Goal: Task Accomplishment & Management: Manage account settings

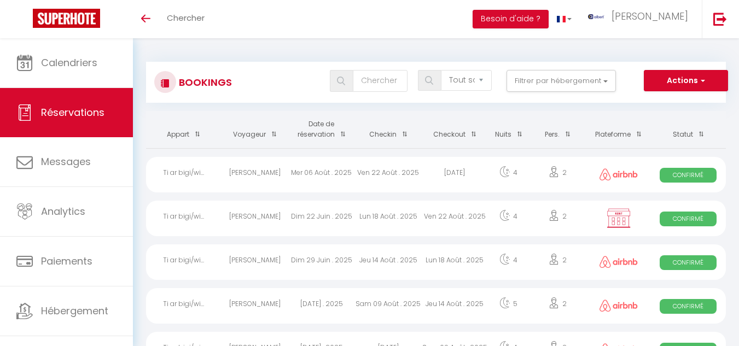
select select "not_cancelled"
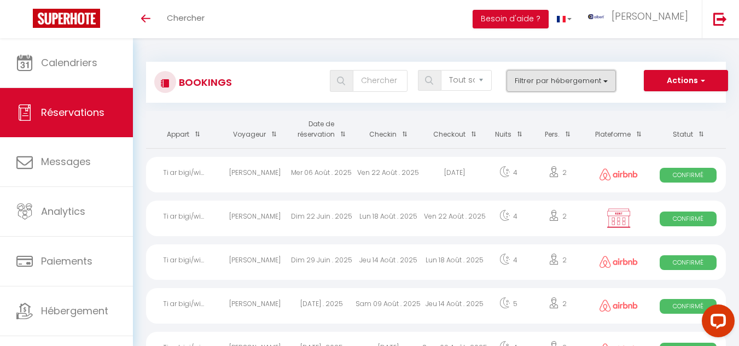
click at [549, 79] on button "Filtrer par hébergement" at bounding box center [560, 81] width 109 height 22
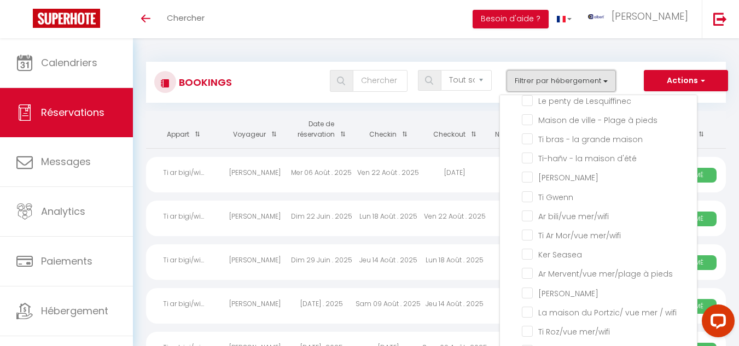
scroll to position [8980, 0]
checkbox input "false"
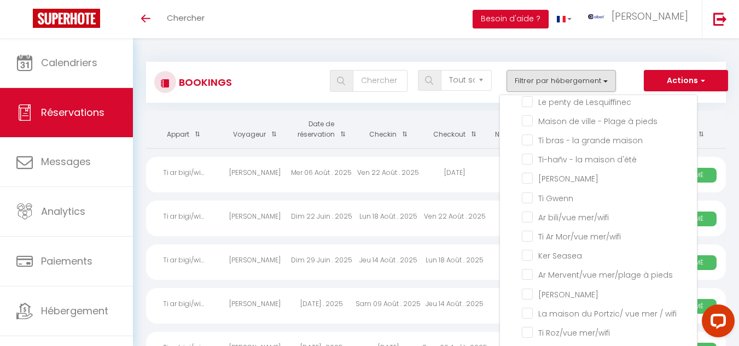
checkbox input "false"
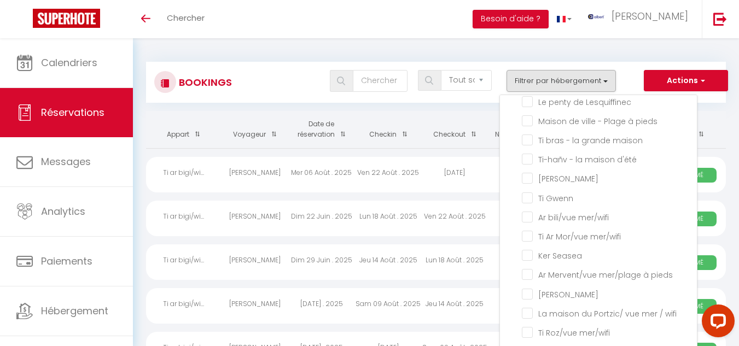
checkbox input "false"
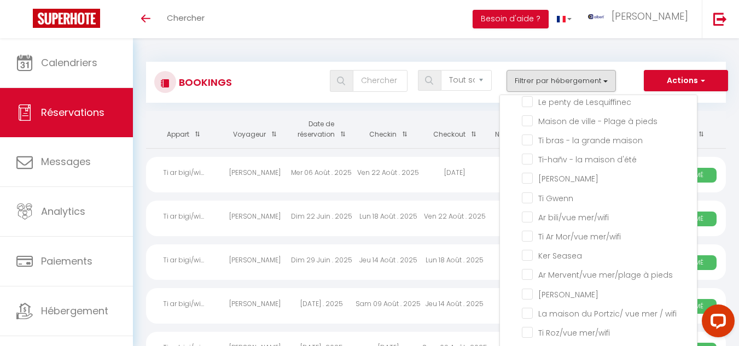
checkbox input "false"
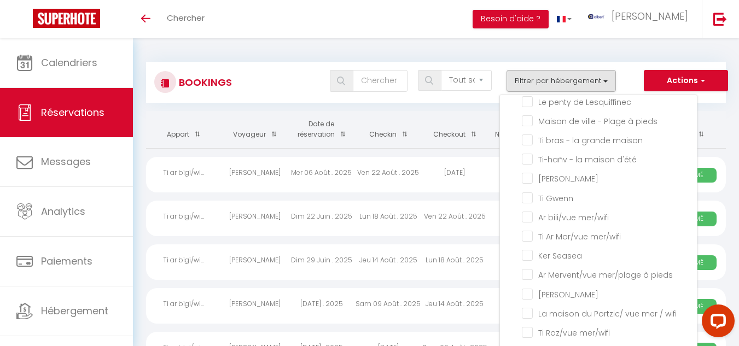
checkbox input "false"
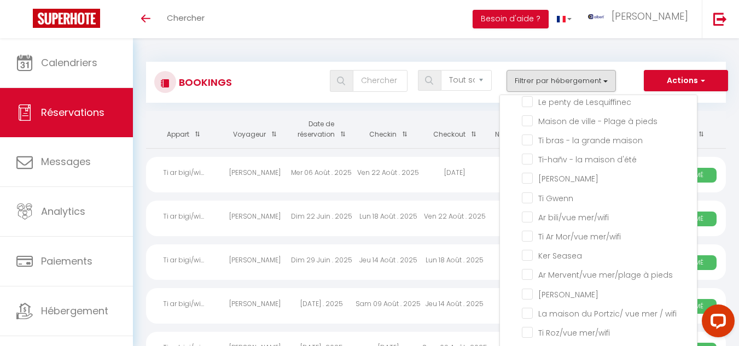
checkbox input "false"
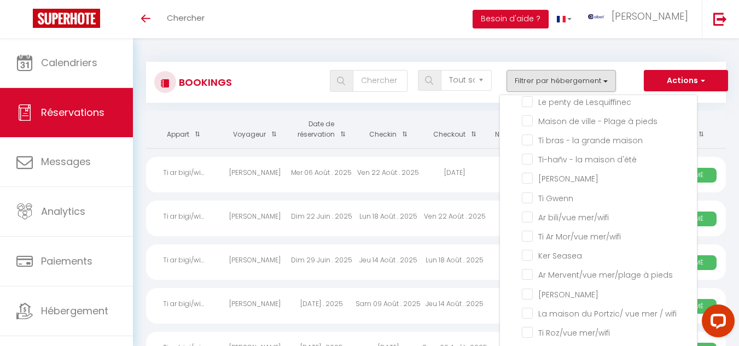
checkbox input "false"
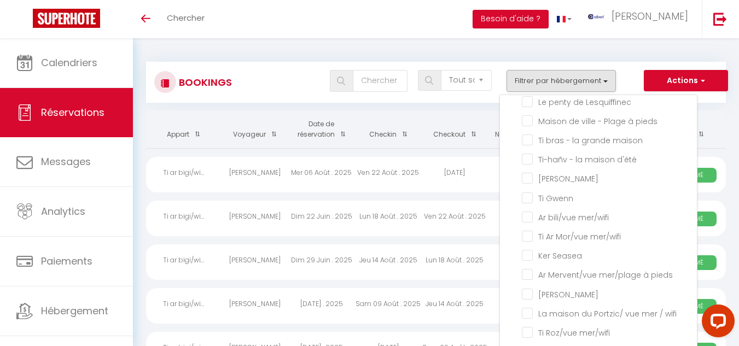
checkbox input "false"
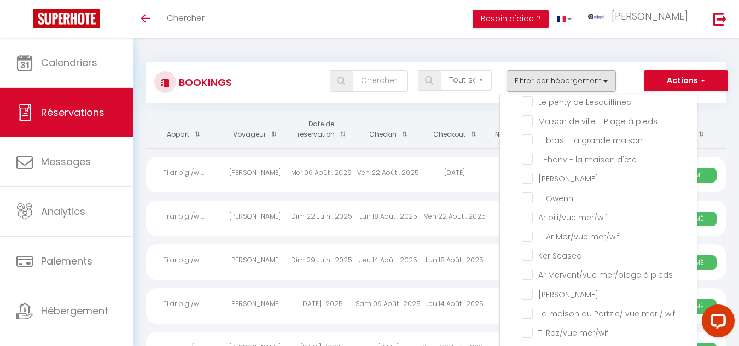
checkbox input "false"
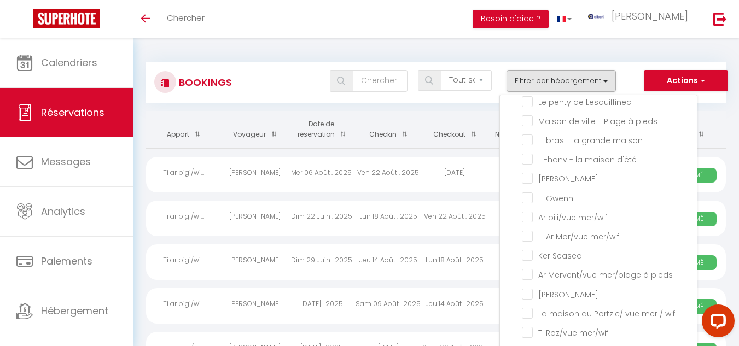
checkbox input "false"
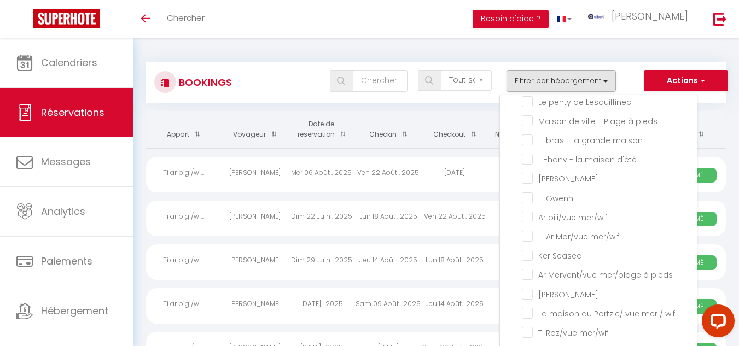
checkbox input "false"
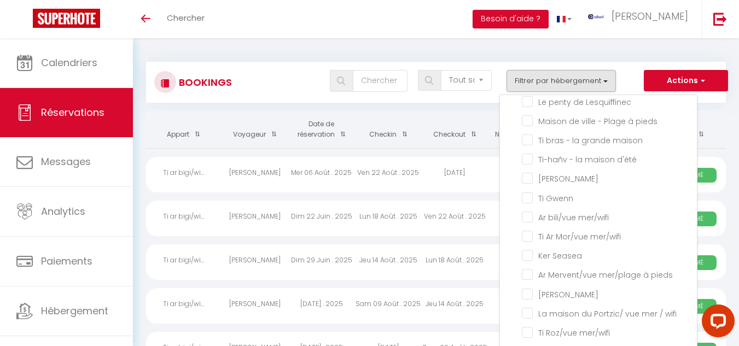
checkbox input "false"
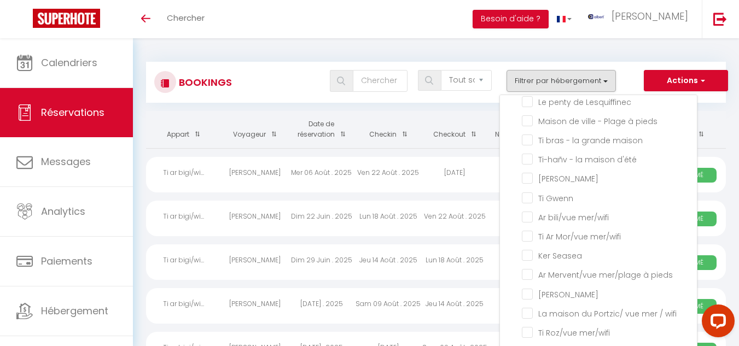
checkbox input "false"
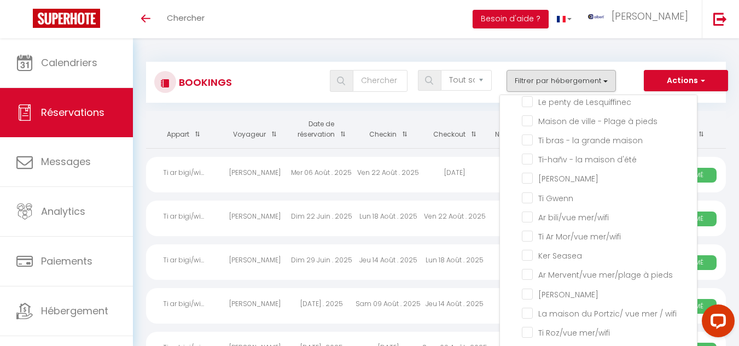
checkbox input "false"
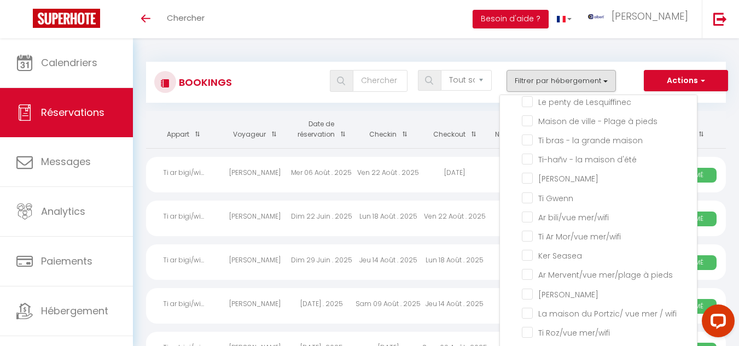
checkbox input "false"
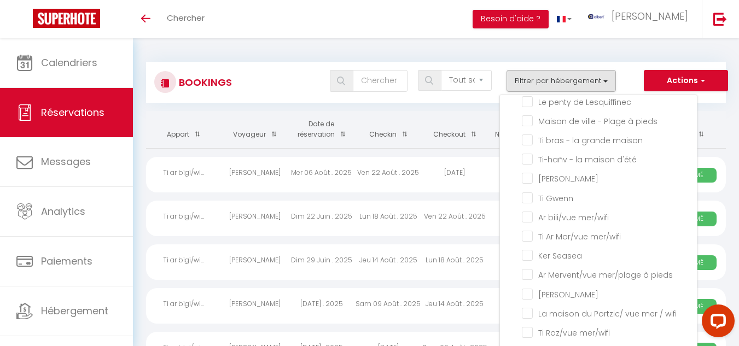
checkbox input "false"
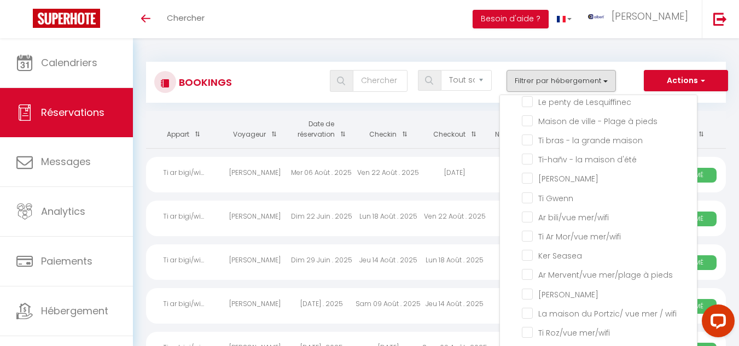
checkbox input "false"
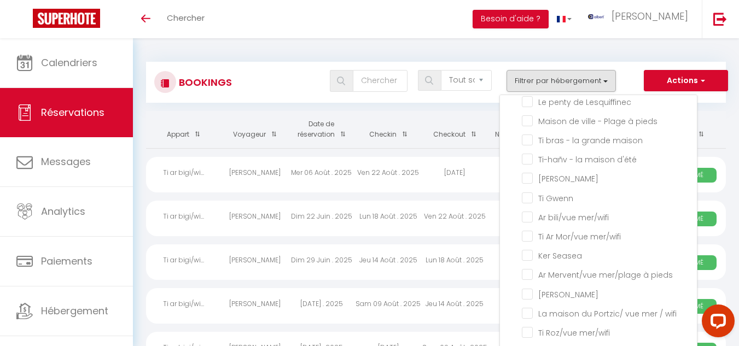
checkbox input "false"
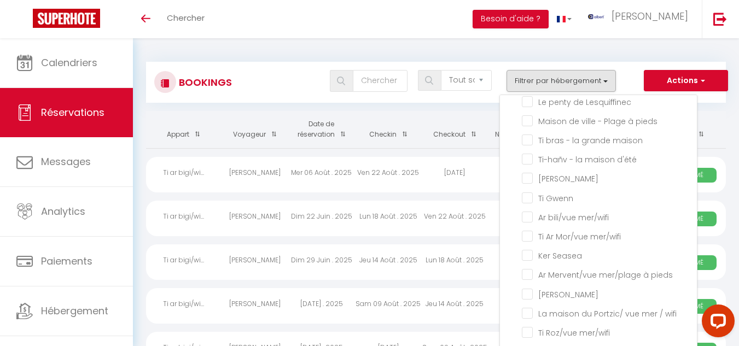
checkbox input "false"
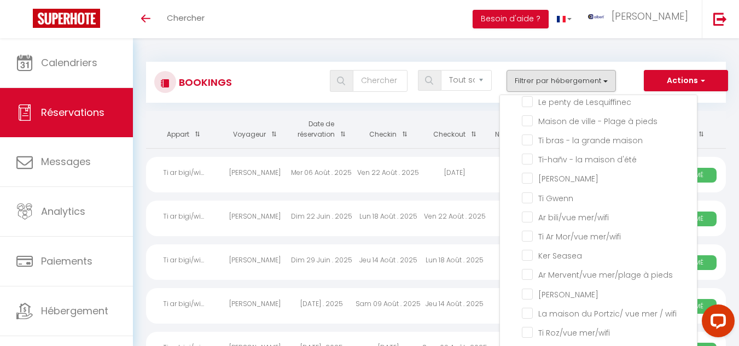
checkbox input "false"
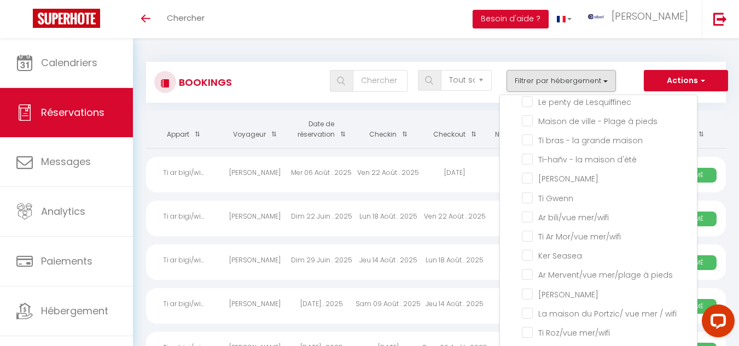
checkbox input "false"
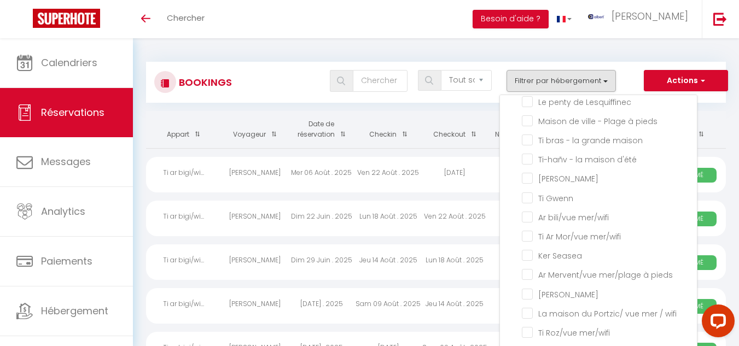
checkbox input "false"
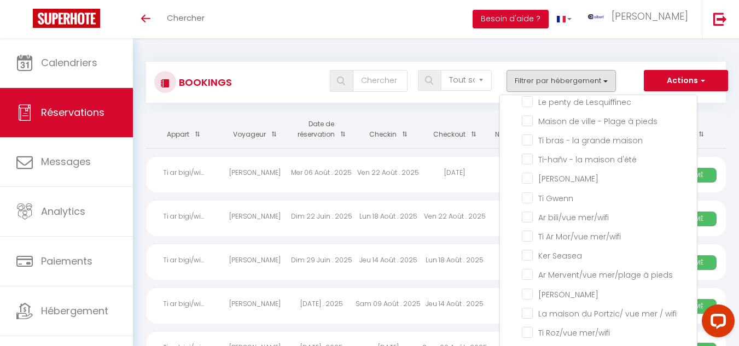
checkbox input "false"
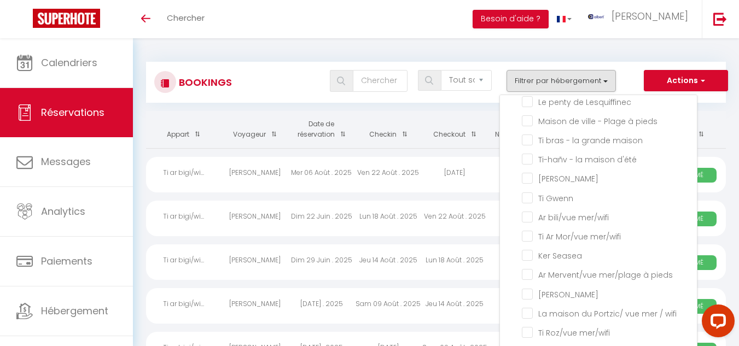
checkbox input "false"
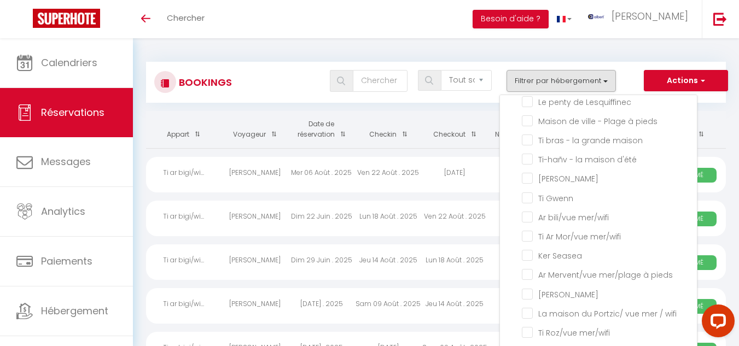
checkbox input "false"
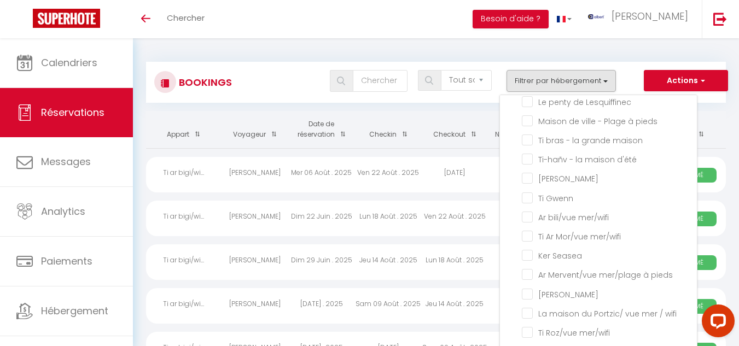
checkbox input "false"
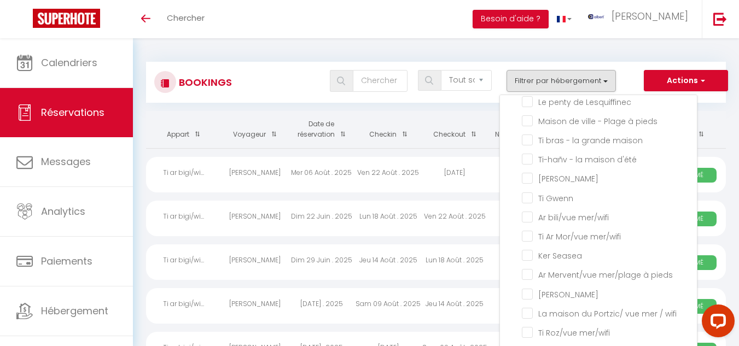
checkbox input "false"
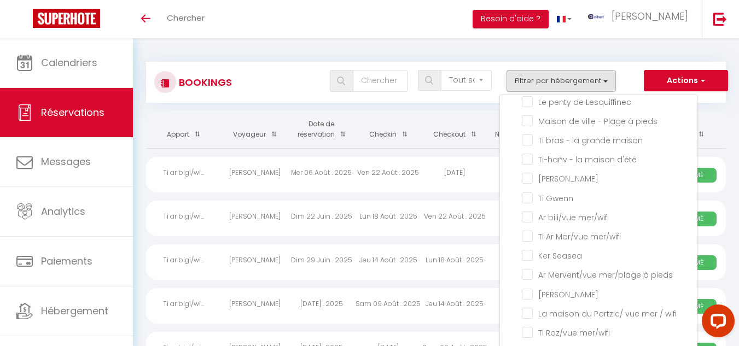
checkbox input "false"
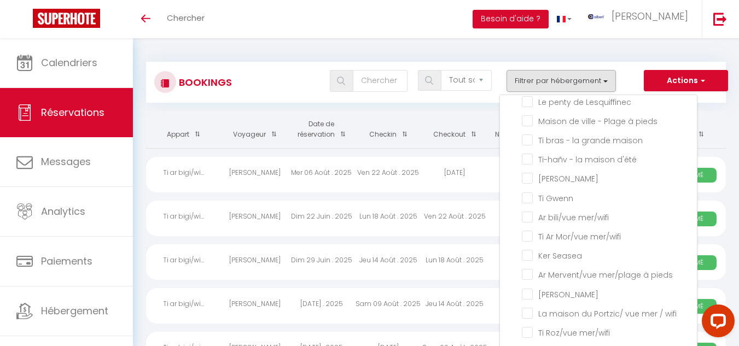
checkbox input "false"
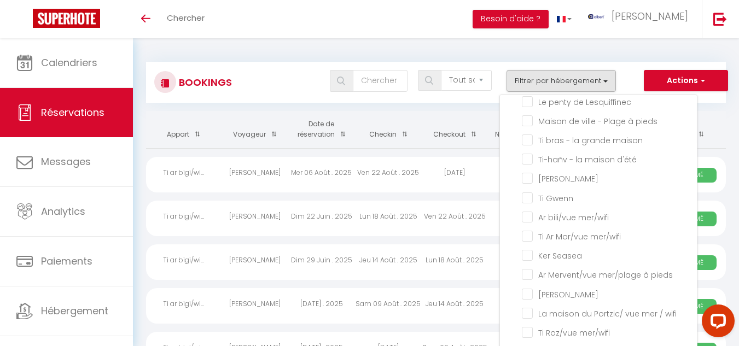
checkbox input "false"
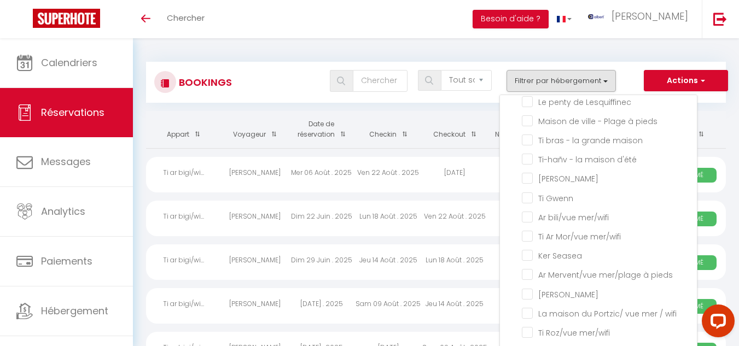
checkbox input "false"
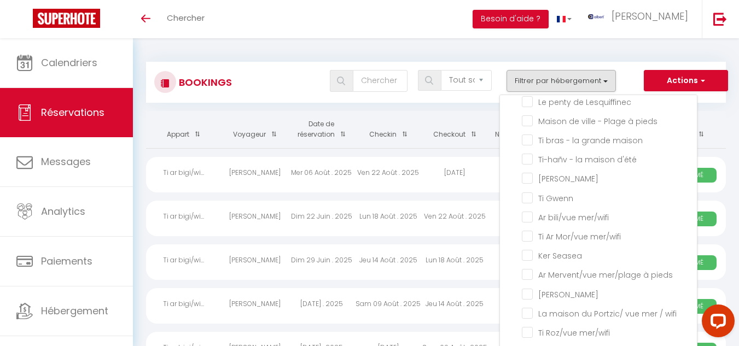
checkbox input "false"
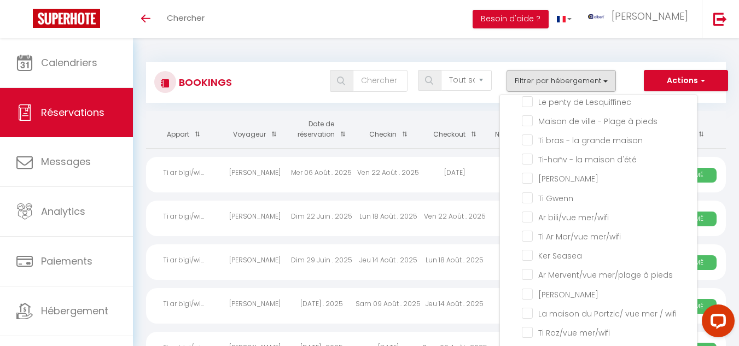
checkbox input "false"
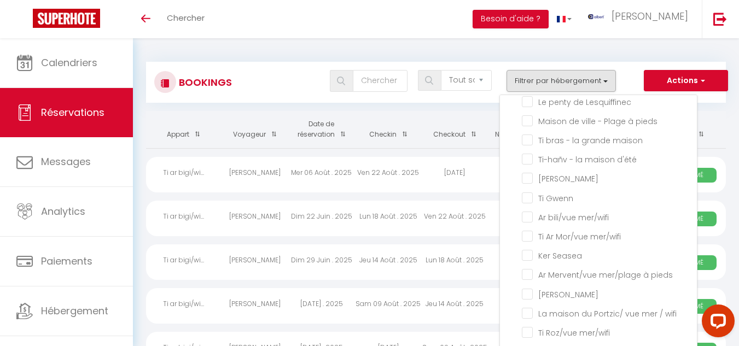
checkbox input "false"
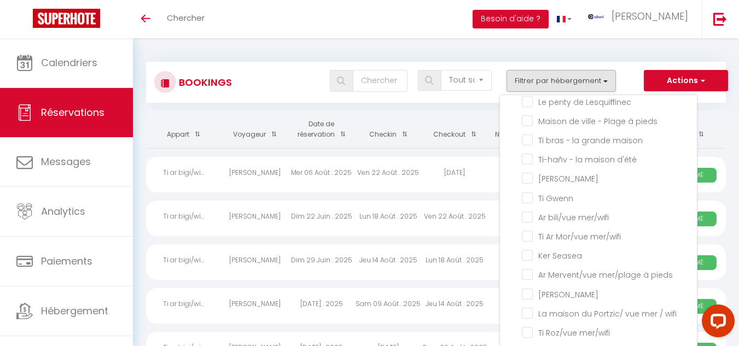
checkbox input "false"
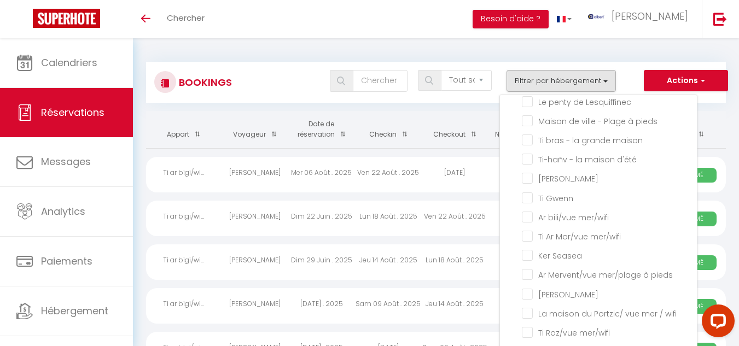
checkbox input "false"
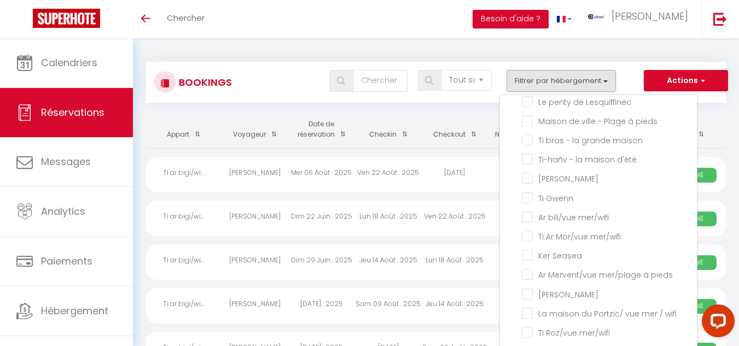
checkbox input "false"
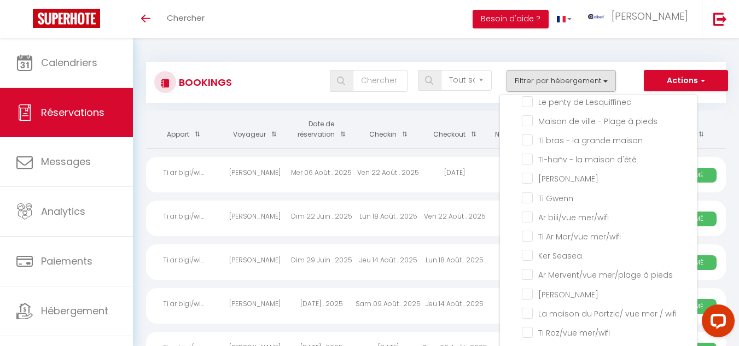
checkbox input "false"
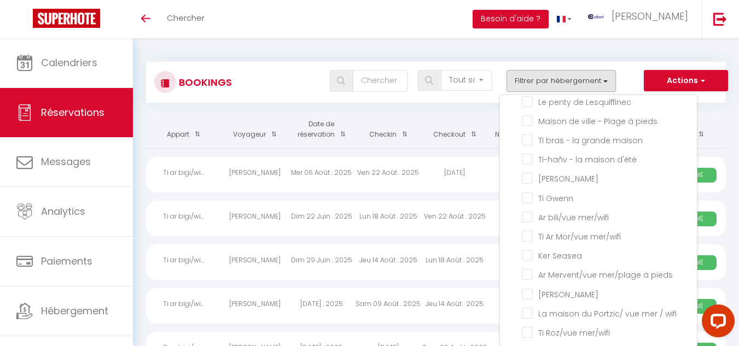
checkbox input "false"
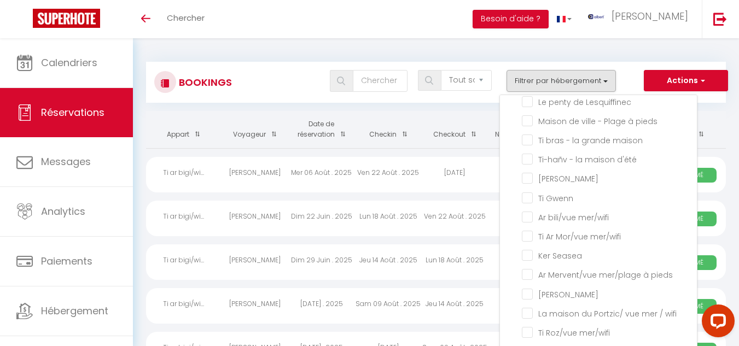
checkbox input "false"
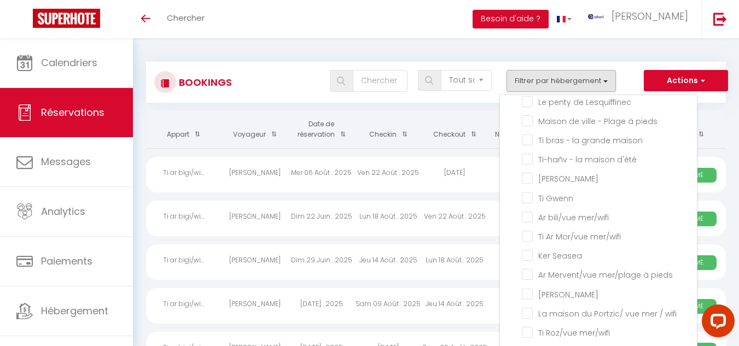
checkbox input "false"
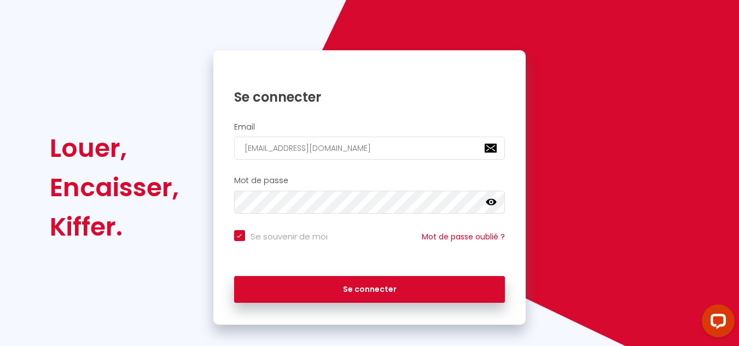
scroll to position [79, 0]
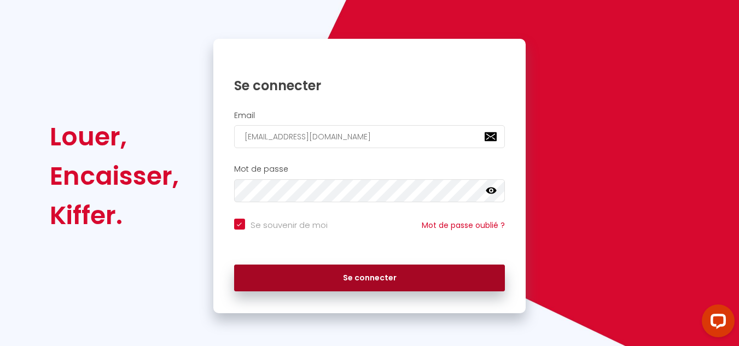
click at [367, 278] on button "Se connecter" at bounding box center [369, 278] width 271 height 27
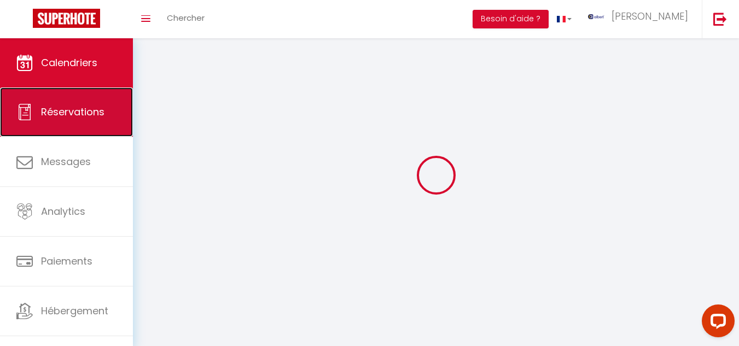
click at [86, 119] on link "Réservations" at bounding box center [66, 111] width 133 height 49
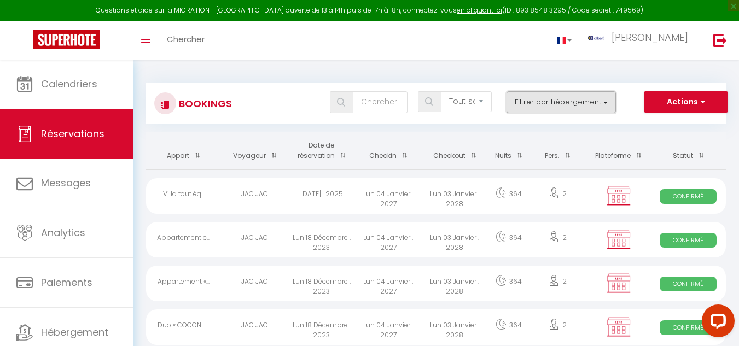
click at [566, 107] on button "Filtrer par hébergement" at bounding box center [560, 102] width 109 height 22
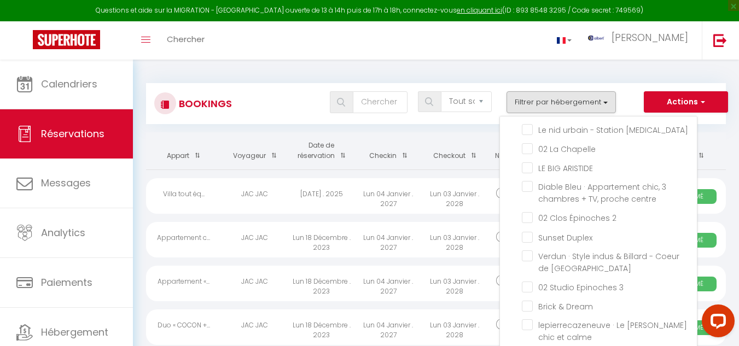
scroll to position [7384, 0]
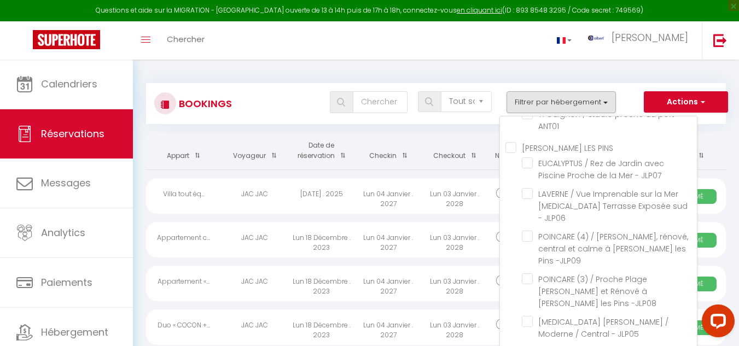
click at [528, 39] on input "[MEDICAL_DATA] DELMAS / 3 pièces vue mer - ANT08" at bounding box center [609, 33] width 175 height 11
click at [569, 97] on button "Filtrer par hébergement" at bounding box center [560, 102] width 109 height 22
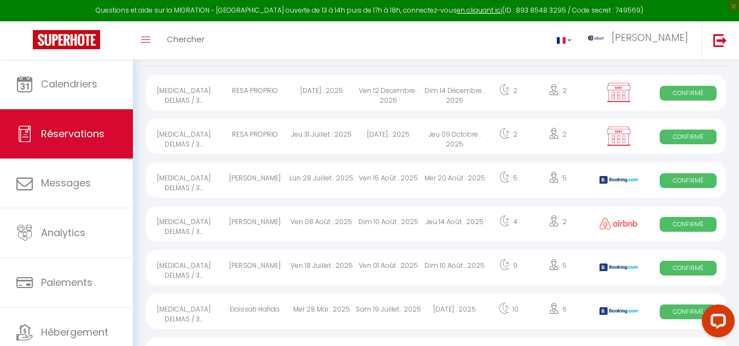
scroll to position [114, 0]
